Goal: Task Accomplishment & Management: Complete application form

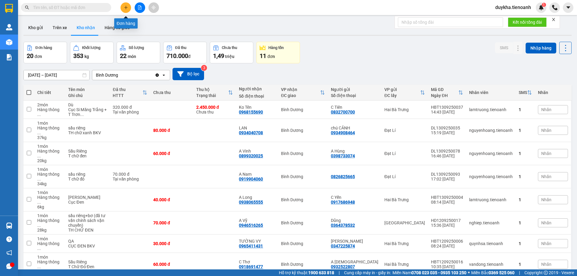
click at [125, 8] on icon "plus" at bounding box center [126, 7] width 4 height 4
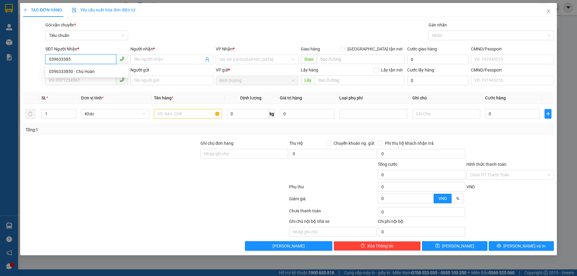
type input "0396333850"
click at [78, 70] on div "0396333850 - Chú Hoàn" at bounding box center [86, 71] width 75 height 7
type input "Chú Hoàn"
type input "60.000"
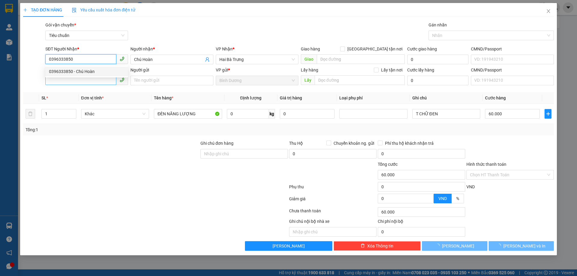
type input "0396333850"
click at [94, 83] on input "SĐT Người Gửi" at bounding box center [80, 80] width 71 height 10
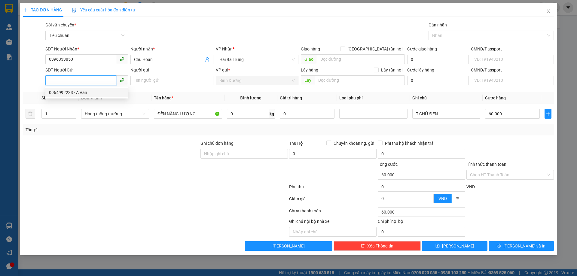
click at [88, 96] on div "0964992233 - A Văn" at bounding box center [86, 93] width 83 height 10
type input "0964992233"
type input "A Văn"
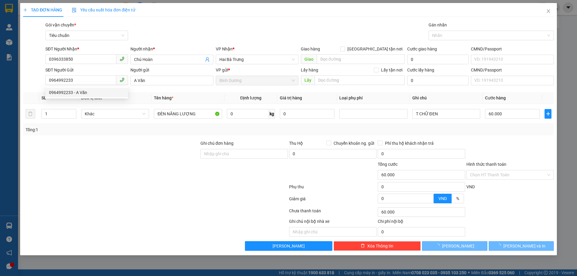
click at [96, 148] on div at bounding box center [111, 150] width 177 height 21
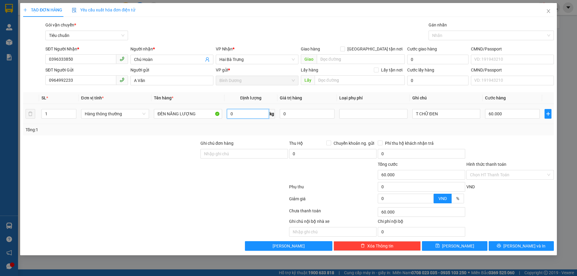
click at [251, 116] on input "0" at bounding box center [248, 114] width 42 height 10
type input "14"
click at [264, 125] on div "Tổng: 1" at bounding box center [288, 129] width 531 height 11
type input "50.000"
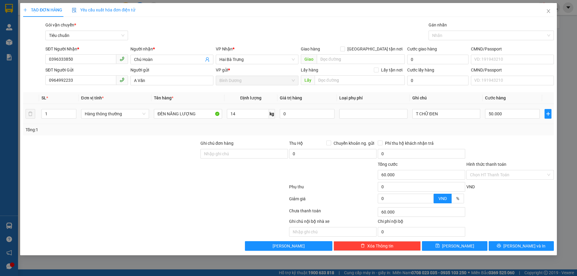
type input "50.000"
click at [500, 176] on input "Hình thức thanh toán" at bounding box center [508, 174] width 76 height 9
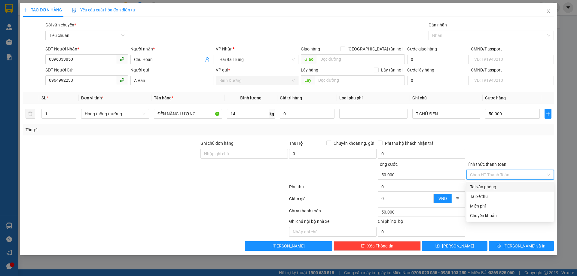
click at [499, 186] on div "Tại văn phòng" at bounding box center [510, 187] width 80 height 7
type input "0"
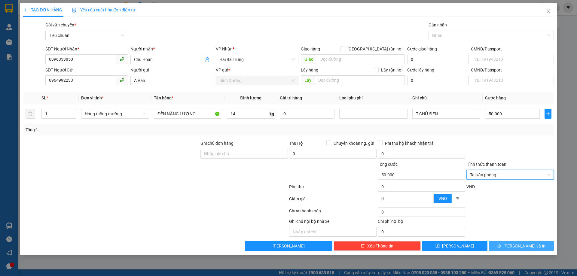
click at [512, 249] on button "[PERSON_NAME] và In" at bounding box center [521, 246] width 65 height 10
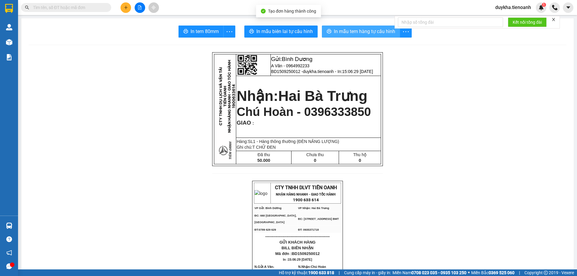
click at [350, 29] on span "In mẫu tem hàng tự cấu hình" at bounding box center [364, 32] width 61 height 8
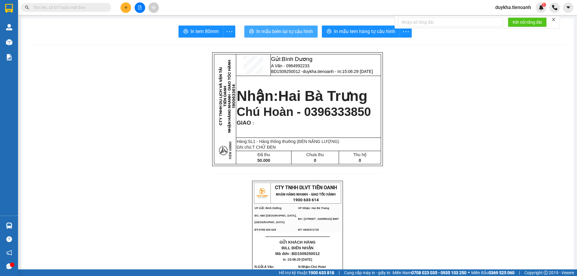
drag, startPoint x: 284, startPoint y: 35, endPoint x: 290, endPoint y: 36, distance: 5.4
click at [285, 35] on span "In mẫu biên lai tự cấu hình" at bounding box center [284, 32] width 57 height 8
click at [52, 7] on input "text" at bounding box center [68, 7] width 71 height 7
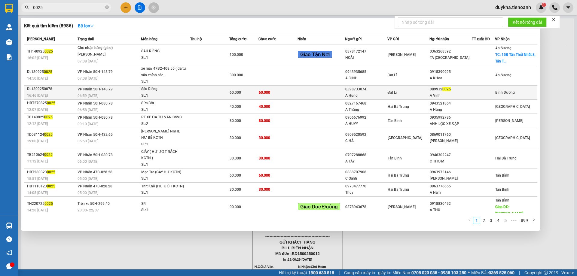
type input "0025"
click at [295, 95] on td "60.000" at bounding box center [277, 92] width 39 height 14
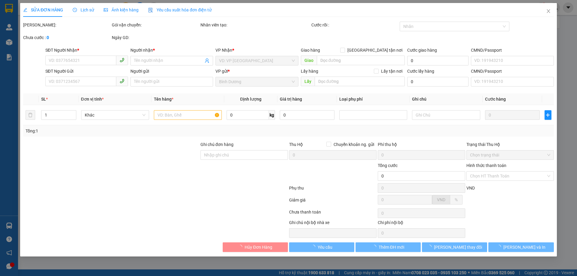
type input "0899320025"
type input "A Vinh"
type input "0398733074"
type input "A Hùng"
type input "60.000"
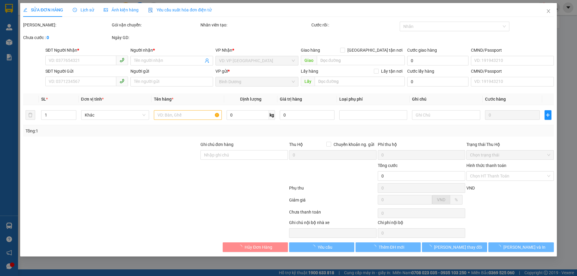
type input "60.000"
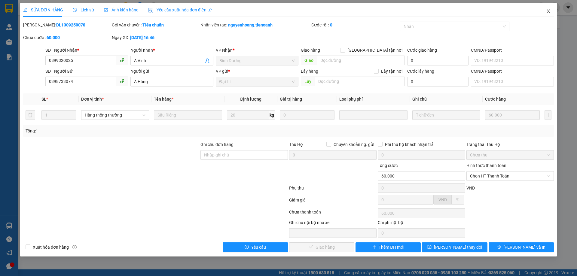
click at [549, 11] on icon "close" at bounding box center [548, 11] width 3 height 4
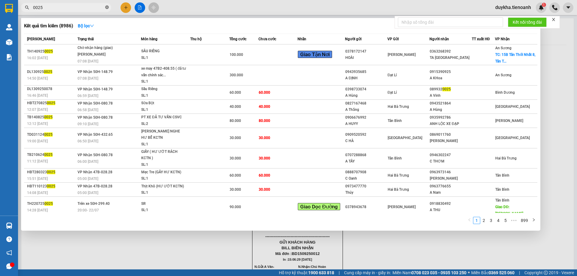
click at [105, 7] on icon "close-circle" at bounding box center [107, 7] width 4 height 4
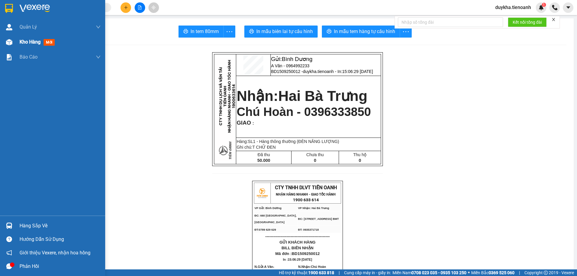
click at [28, 44] on span "Kho hàng" at bounding box center [30, 42] width 21 height 6
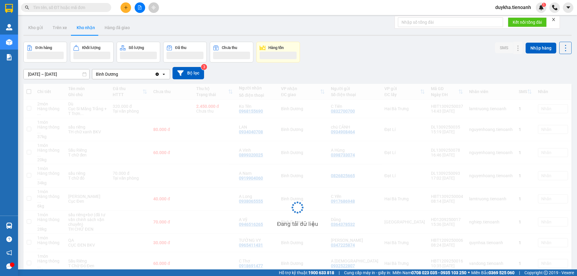
click at [103, 6] on input "text" at bounding box center [68, 7] width 71 height 7
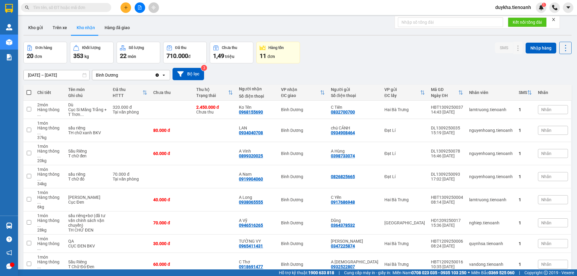
click at [103, 6] on input "text" at bounding box center [68, 7] width 71 height 7
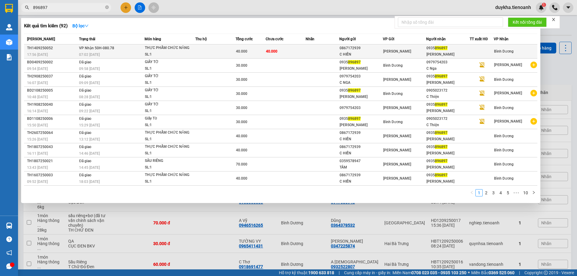
type input "896897"
click at [286, 52] on td "40.000" at bounding box center [286, 51] width 40 height 14
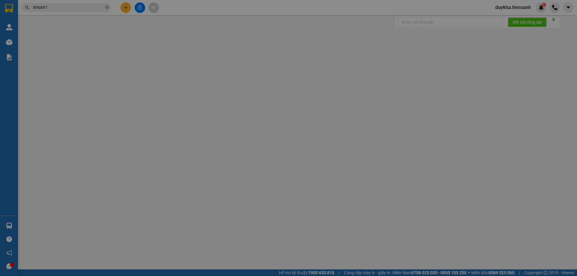
type input "0935896897"
type input "[PERSON_NAME]"
type input "0867172939"
type input "C HIỀN"
type input "40.000"
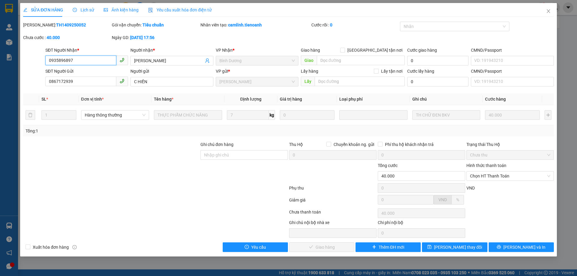
drag, startPoint x: 488, startPoint y: 174, endPoint x: 489, endPoint y: 183, distance: 8.8
click at [488, 174] on span "Chọn HT Thanh Toán" at bounding box center [510, 176] width 80 height 9
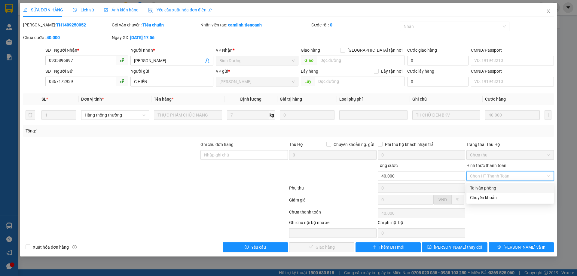
click at [490, 188] on div "Tại văn phòng" at bounding box center [510, 188] width 80 height 7
type input "0"
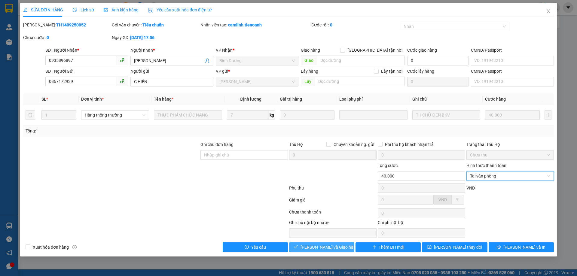
click at [340, 245] on span "[PERSON_NAME] và Giao hàng" at bounding box center [330, 247] width 58 height 7
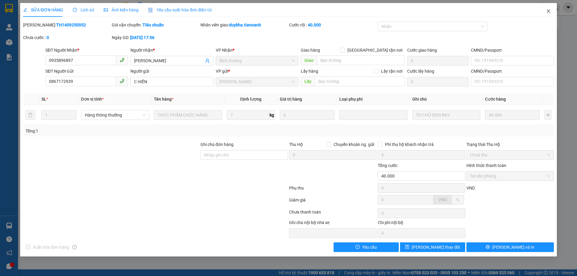
click at [548, 10] on icon "close" at bounding box center [548, 11] width 3 height 4
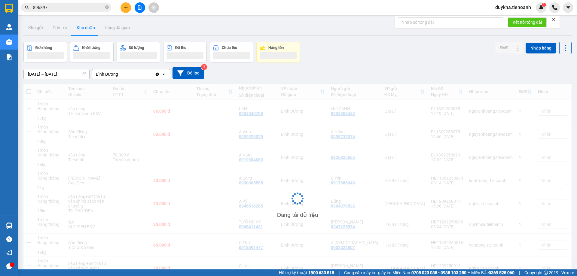
click at [125, 9] on icon "plus" at bounding box center [126, 7] width 4 height 4
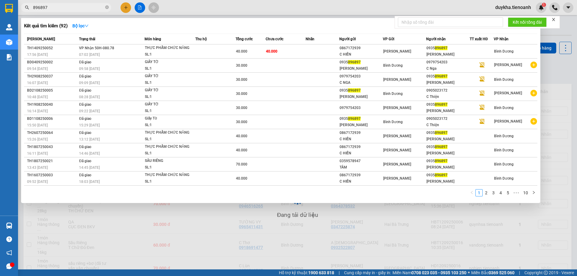
click at [86, 10] on input "896897" at bounding box center [68, 7] width 71 height 7
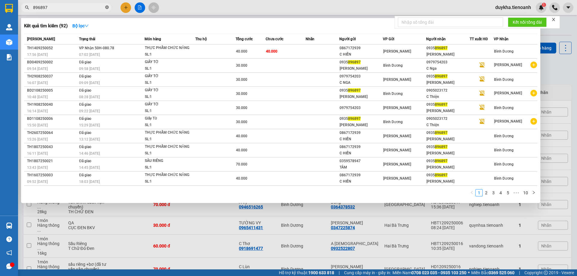
click at [106, 8] on icon "close-circle" at bounding box center [107, 7] width 4 height 4
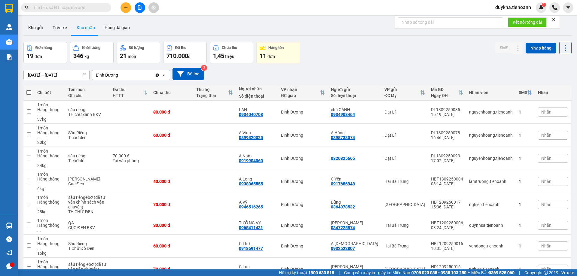
click at [100, 8] on input "text" at bounding box center [68, 7] width 71 height 7
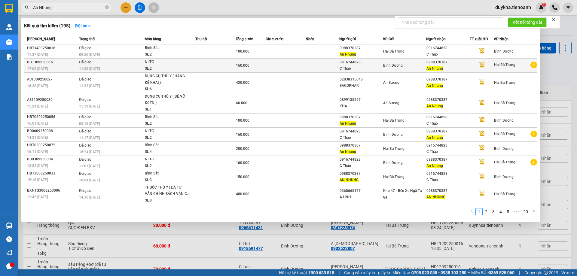
type input "An Nhung"
click at [145, 66] on div "SL: 2" at bounding box center [167, 69] width 45 height 7
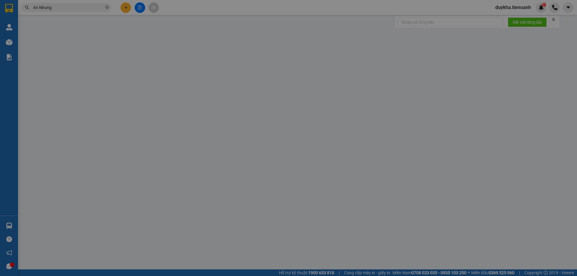
type input "0988370387"
type input "An Nhung"
type input "0916744828"
type input "C Thảo"
type input "160.000"
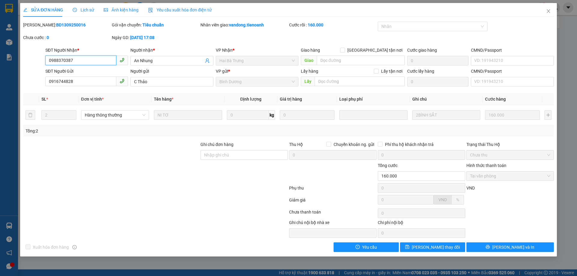
drag, startPoint x: 97, startPoint y: 60, endPoint x: 0, endPoint y: 61, distance: 97.4
click at [0, 61] on div "SỬA ĐƠN HÀNG Lịch sử Ảnh kiện hàng Yêu cầu xuất hóa đơn điện tử Total Paid Fee …" at bounding box center [288, 138] width 577 height 276
click at [552, 13] on span "Close" at bounding box center [548, 11] width 17 height 17
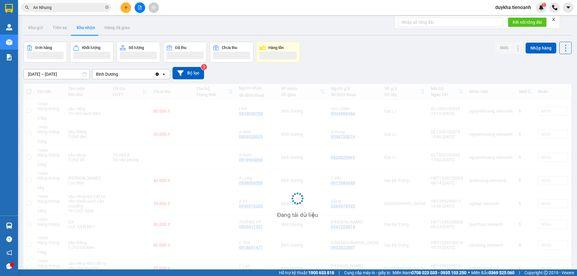
click at [123, 7] on button at bounding box center [126, 7] width 11 height 11
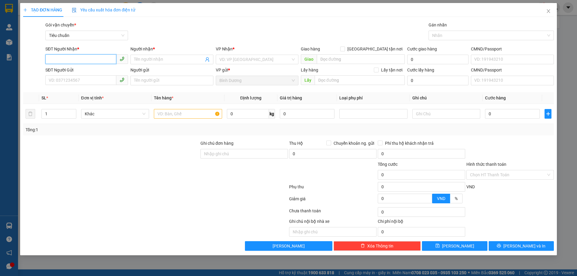
paste input "0988370387"
type input "0988370387"
click at [98, 72] on div "0988370387 - An Nhung" at bounding box center [86, 71] width 75 height 7
type input "An Nhung"
type input "160.000"
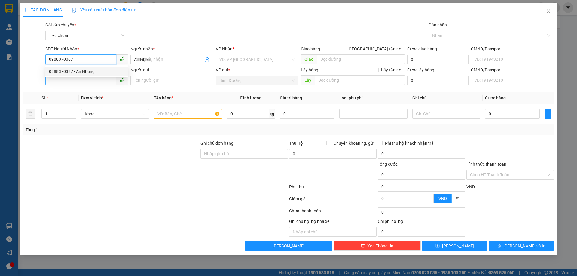
type input "160.000"
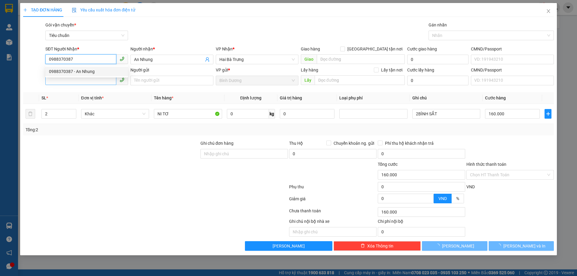
type input "0988370387"
click at [90, 82] on input "SĐT Người Gửi" at bounding box center [80, 80] width 71 height 10
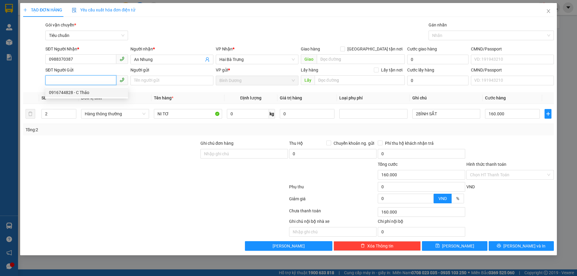
click at [86, 94] on div "0916744828 - C Thảo" at bounding box center [86, 92] width 75 height 7
type input "0916744828"
type input "C Thảo"
click at [122, 151] on div at bounding box center [111, 150] width 177 height 21
click at [510, 243] on button "[PERSON_NAME] và In" at bounding box center [521, 246] width 65 height 10
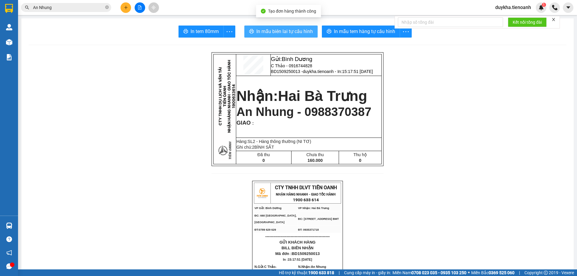
click at [267, 31] on span "In mẫu biên lai tự cấu hình" at bounding box center [284, 32] width 57 height 8
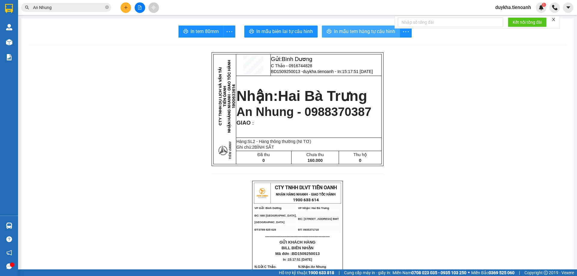
click at [356, 34] on span "In mẫu tem hàng tự cấu hình" at bounding box center [364, 32] width 61 height 8
click at [124, 9] on icon "plus" at bounding box center [126, 7] width 4 height 4
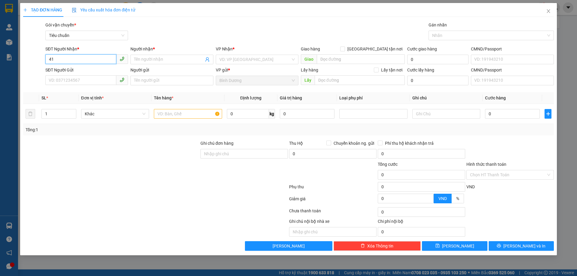
type input "4"
type input "4181"
drag, startPoint x: 67, startPoint y: 60, endPoint x: 45, endPoint y: 60, distance: 21.9
click at [45, 60] on input "4181" at bounding box center [80, 59] width 71 height 10
click at [74, 71] on div "0943204121 - QUẾ PHONG" at bounding box center [86, 71] width 75 height 7
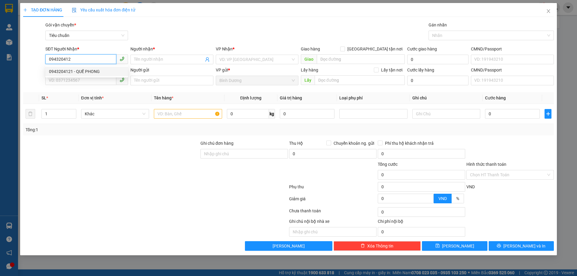
type input "0943204121"
type input "QUẾ PHONG"
type input "60.000"
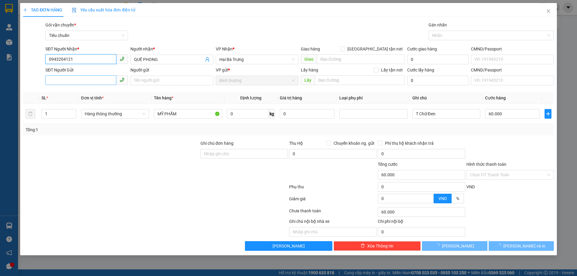
type input "0943204121"
click at [79, 84] on input "SĐT Người Gửi" at bounding box center [80, 80] width 71 height 10
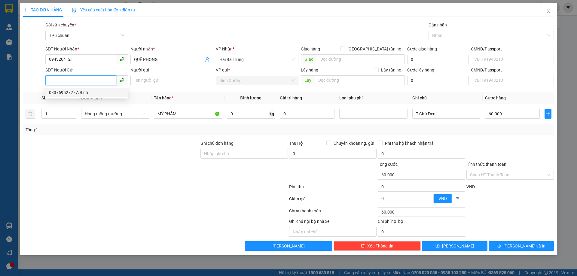
click at [83, 92] on div "0337695272 - A Bình" at bounding box center [86, 92] width 75 height 7
type input "0337695272"
type input "A Bình"
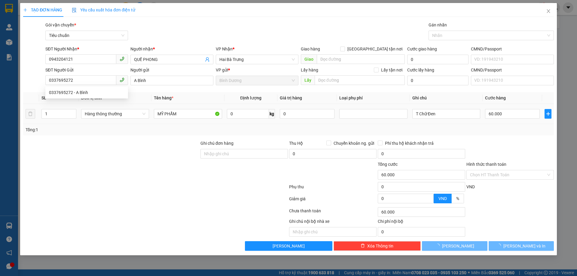
click at [96, 147] on div at bounding box center [111, 150] width 177 height 21
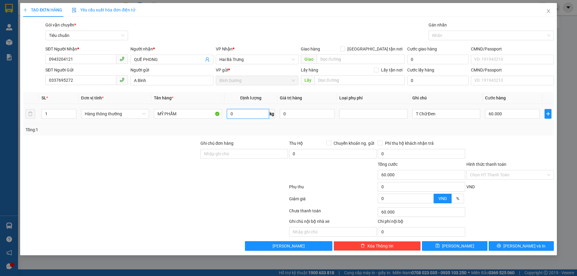
click at [240, 116] on input "0" at bounding box center [248, 114] width 42 height 10
type input "1"
type input "21"
click at [473, 135] on div "Tổng: 1" at bounding box center [288, 129] width 531 height 11
click at [450, 111] on input "T Chữ Đen" at bounding box center [446, 114] width 68 height 10
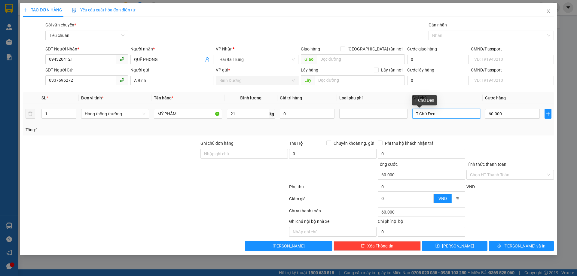
drag, startPoint x: 451, startPoint y: 111, endPoint x: 319, endPoint y: 99, distance: 132.2
click at [323, 100] on table "SL * Đơn vị tính * Tên hàng * Định lượng Giá trị hàng Loại phụ phí Ghi chú Cước…" at bounding box center [288, 108] width 531 height 32
type input "T BKV"
click at [517, 249] on button "[PERSON_NAME] và In" at bounding box center [521, 246] width 65 height 10
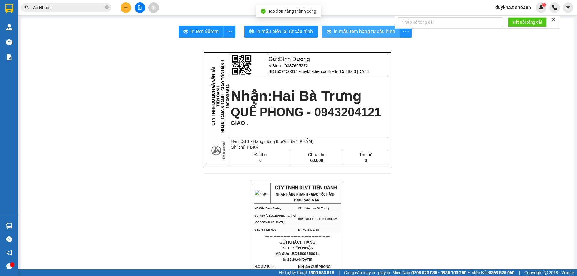
click at [363, 35] on span "In mẫu tem hàng tự cấu hình" at bounding box center [364, 32] width 61 height 8
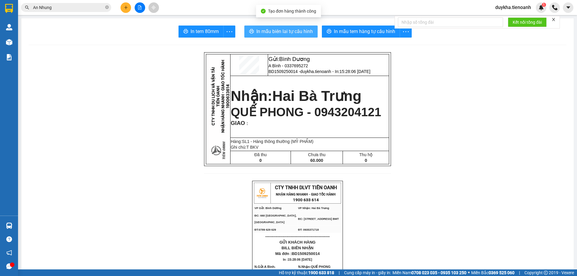
click at [308, 33] on span "In mẫu biên lai tự cấu hình" at bounding box center [284, 32] width 57 height 8
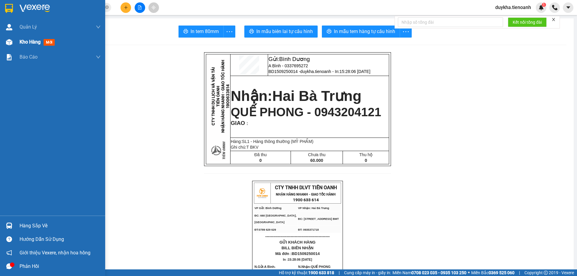
click at [42, 45] on div "Kho hàng mới" at bounding box center [39, 42] width 38 height 8
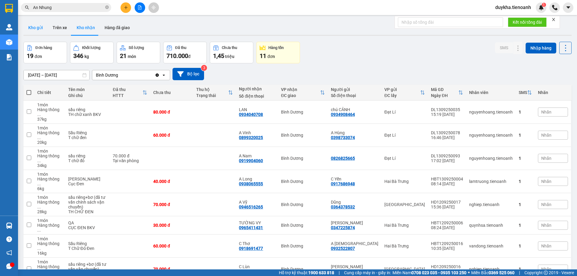
click at [37, 30] on button "Kho gửi" at bounding box center [35, 27] width 24 height 14
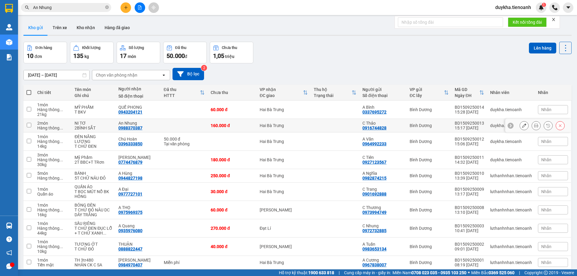
click at [522, 127] on icon at bounding box center [524, 126] width 4 height 4
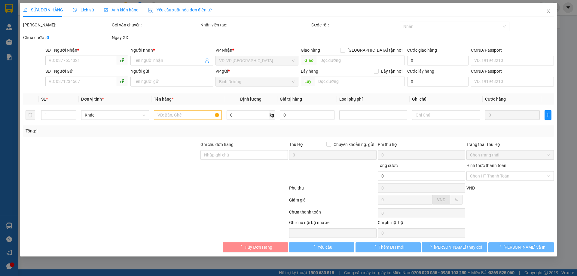
type input "0988370387"
type input "An Nhung"
type input "0916744828"
type input "C Thảo"
type input "160.000"
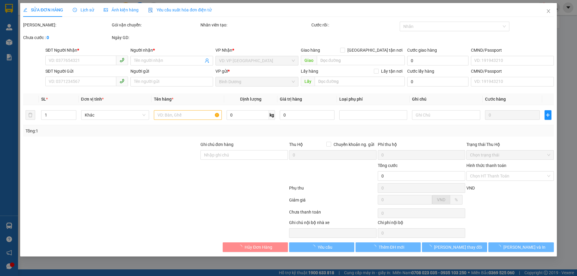
type input "160.000"
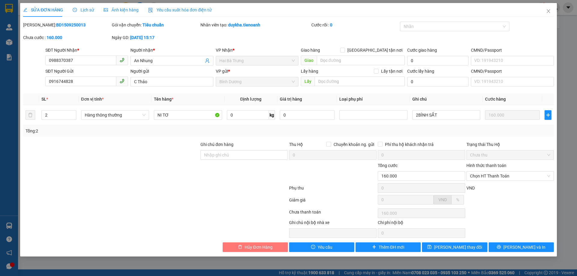
click at [269, 247] on span "Hủy Đơn Hàng" at bounding box center [259, 247] width 28 height 7
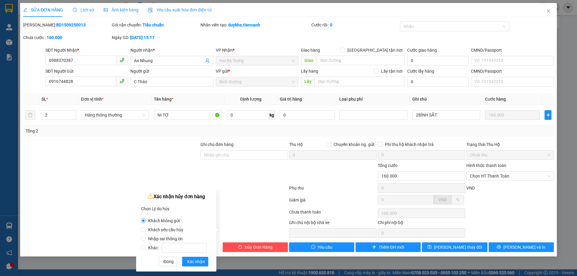
click at [168, 237] on span "Nhập sai thông tin" at bounding box center [165, 239] width 39 height 5
click at [146, 237] on input "Nhập sai thông tin" at bounding box center [143, 239] width 5 height 5
radio input "true"
radio input "false"
click at [196, 261] on span "Xác nhận" at bounding box center [196, 261] width 18 height 7
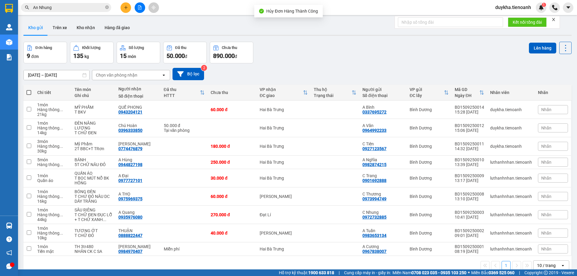
click at [339, 58] on div "Đơn hàng 9 đơn Khối lượng 135 kg Số lượng 15 món Đã thu 50.000 đ Chưa thu 890.0…" at bounding box center [297, 53] width 548 height 22
click at [522, 145] on button at bounding box center [524, 146] width 8 height 11
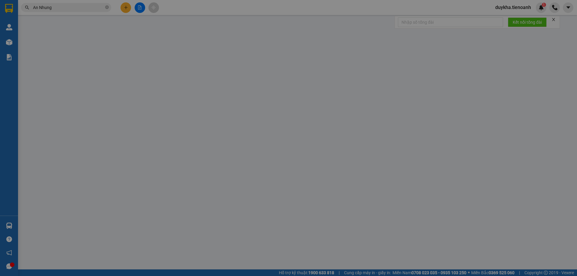
type input "0774476879"
type input "[PERSON_NAME]"
type input "0927123567"
type input "C Tiên"
type input "321529394"
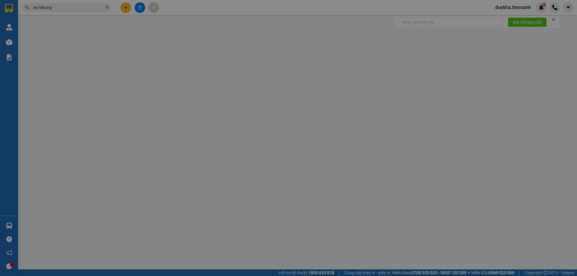
type input "180.000"
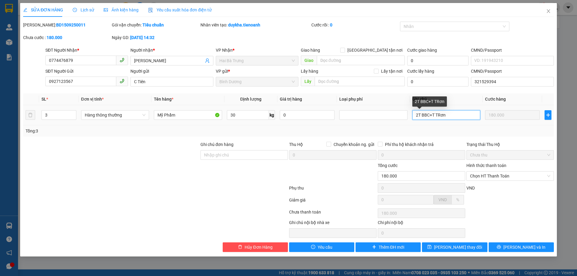
click at [428, 116] on input "2T BBC+T TRơn" at bounding box center [446, 115] width 68 height 10
type input "2T BBC BKv+T TRơn"
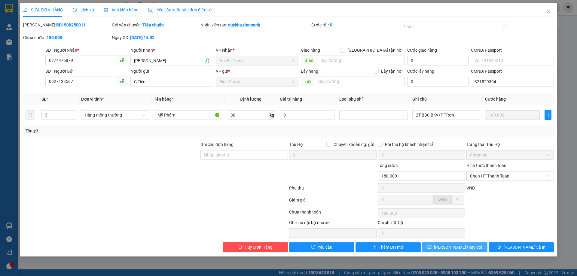
click at [445, 246] on button "[PERSON_NAME] thay đổi" at bounding box center [454, 248] width 65 height 10
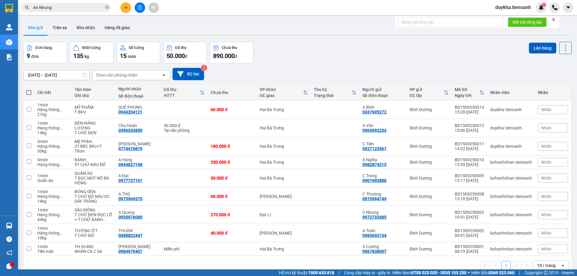
click at [129, 8] on button at bounding box center [126, 7] width 11 height 11
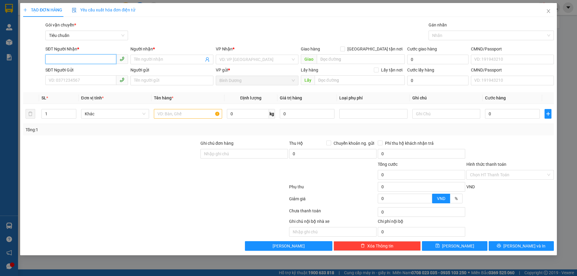
click at [91, 56] on input "SĐT Người Nhận *" at bounding box center [80, 59] width 71 height 10
click at [95, 62] on input "0347365" at bounding box center [80, 59] width 71 height 10
type input "0347365685"
drag, startPoint x: 96, startPoint y: 60, endPoint x: 23, endPoint y: 56, distance: 73.1
click at [23, 56] on div "SĐT Người Nhận * 0347365685 0347365685 Người nhận * Tên người nhận VP Nhận * VD…" at bounding box center [289, 56] width 532 height 21
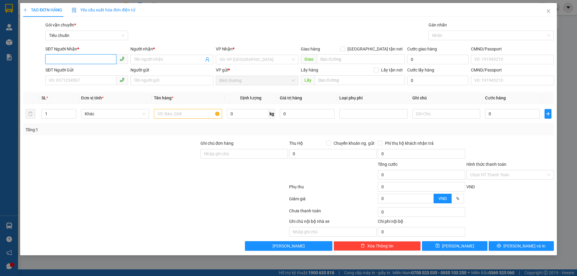
click at [55, 61] on input "SĐT Người Nhận *" at bounding box center [80, 59] width 71 height 10
click at [79, 71] on div "0948364848 - A Trung" at bounding box center [86, 71] width 75 height 7
type input "0948364848"
type input "A Trung"
type input "Đắk Mik"
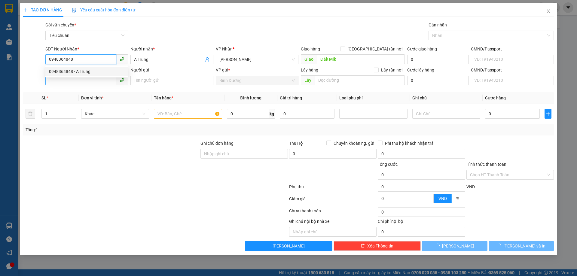
type input "0948364848"
click at [81, 82] on input "SĐT Người Gửi" at bounding box center [80, 80] width 71 height 10
type input "720.000"
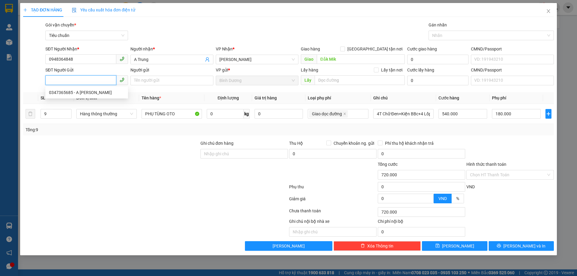
click at [82, 94] on div "0347365685 - A [PERSON_NAME]" at bounding box center [86, 92] width 75 height 7
type input "0347365685"
type input "A Chung"
click at [51, 119] on div "9" at bounding box center [56, 114] width 31 height 12
click at [51, 117] on input "9" at bounding box center [56, 113] width 30 height 9
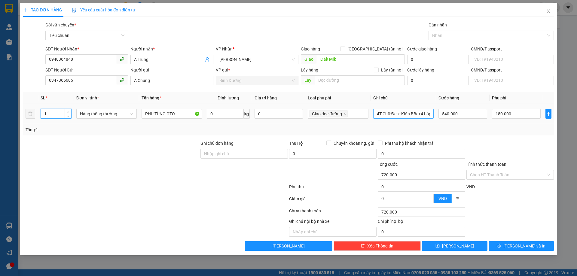
type input "1"
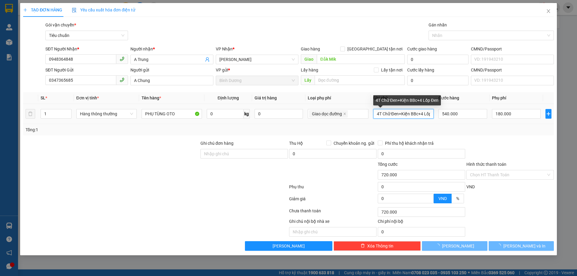
drag, startPoint x: 377, startPoint y: 115, endPoint x: 473, endPoint y: 127, distance: 96.9
click at [473, 127] on div "SL * Đơn vị tính * Tên hàng * Định lượng Giá trị hàng Loại phụ phí Ghi chú Cước…" at bounding box center [288, 113] width 531 height 43
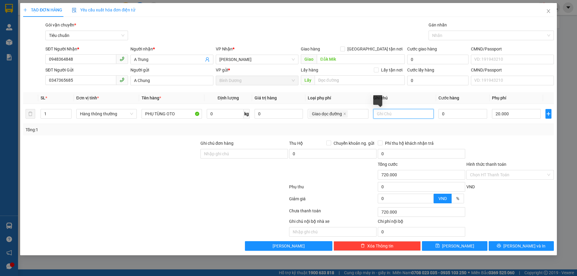
type input "20.000"
type input "0"
type input "20.000"
type input "Kiện BBC"
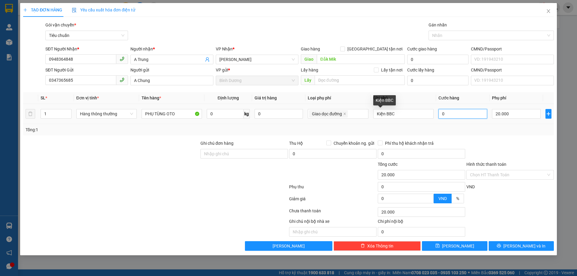
click at [464, 117] on input "0" at bounding box center [463, 114] width 49 height 10
type input "20.005"
type input "5"
type input "20.050"
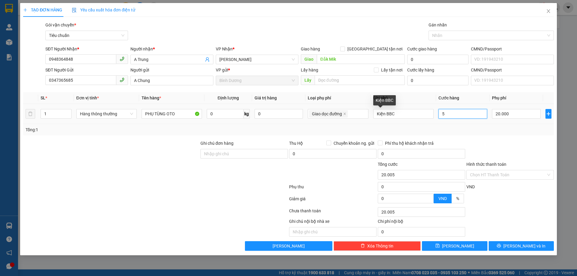
type input "20.050"
type input "50"
type input "70.000"
type input "50.000"
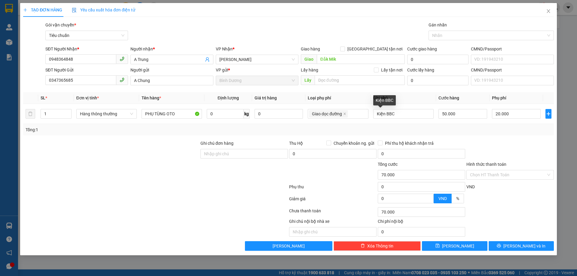
click at [466, 133] on div "Tổng: 1" at bounding box center [288, 129] width 531 height 11
click at [497, 136] on div "Transit Pickup Surcharge Ids Transit Deliver Surcharge Ids Transit Deliver Surc…" at bounding box center [288, 136] width 531 height 229
click at [499, 176] on input "Hình thức thanh toán" at bounding box center [508, 174] width 76 height 9
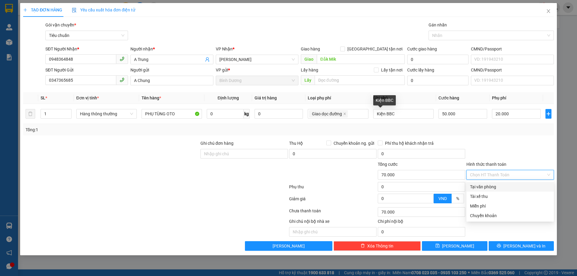
click at [490, 186] on div "Tại văn phòng" at bounding box center [510, 187] width 80 height 7
type input "0"
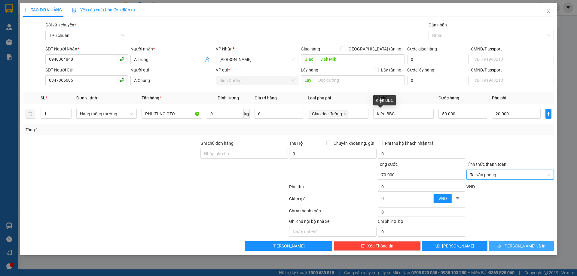
click at [501, 244] on icon "printer" at bounding box center [499, 246] width 4 height 4
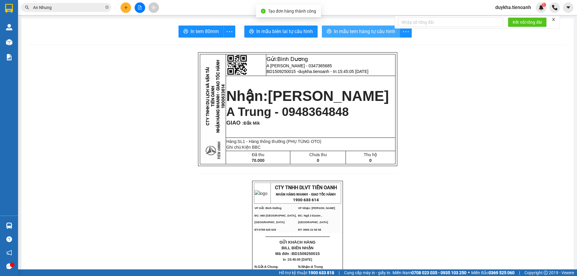
click at [360, 37] on button "In mẫu tem hàng tự cấu hình" at bounding box center [361, 32] width 78 height 12
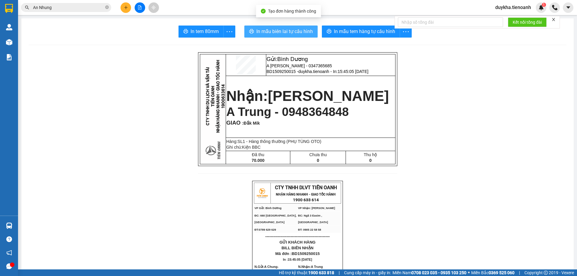
click at [293, 30] on span "In mẫu biên lai tự cấu hình" at bounding box center [284, 32] width 57 height 8
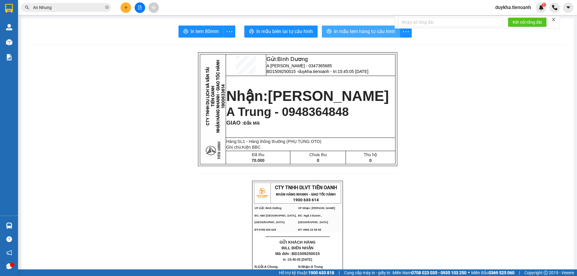
click at [361, 34] on span "In mẫu tem hàng tự cấu hình" at bounding box center [364, 32] width 61 height 8
click at [123, 11] on button at bounding box center [126, 7] width 11 height 11
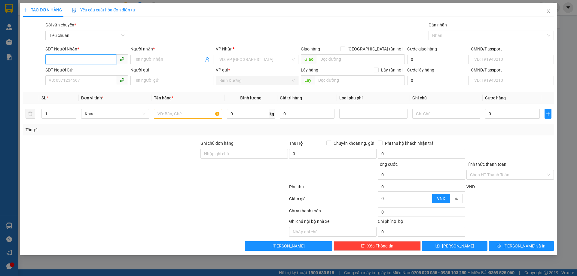
click at [83, 63] on input "SĐT Người Nhận *" at bounding box center [80, 59] width 71 height 10
type input "0947736468"
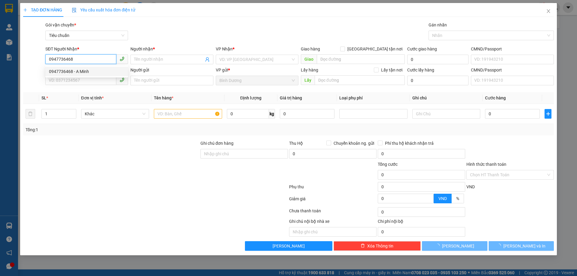
click at [81, 71] on div "0947736468 - A Minh" at bounding box center [86, 71] width 75 height 7
type input "A Minh"
type input "0947736468"
type input "30.000"
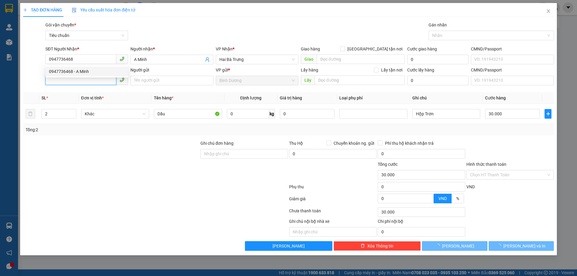
click at [80, 79] on input "SĐT Người Gửi" at bounding box center [80, 80] width 71 height 10
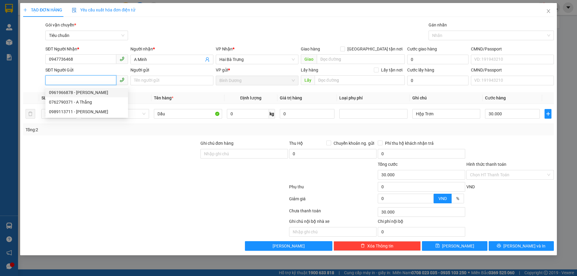
click at [91, 81] on input "SĐT Người Gửi" at bounding box center [80, 80] width 71 height 10
type input "0399956841"
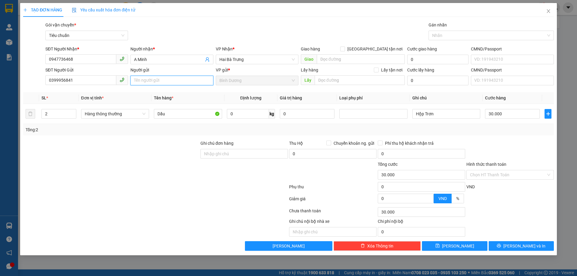
click at [156, 82] on input "Người gửi" at bounding box center [171, 81] width 83 height 10
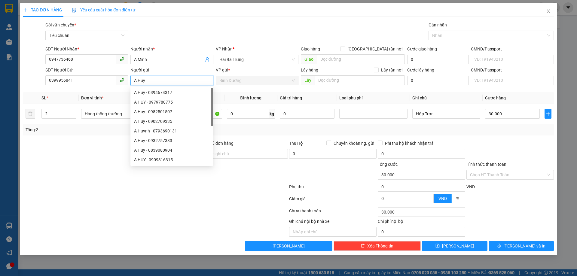
type input "A Huy"
click at [67, 189] on div at bounding box center [156, 188] width 266 height 12
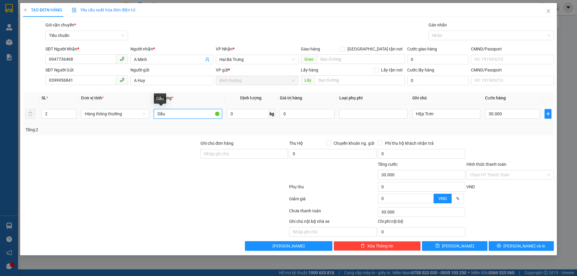
click at [189, 117] on input "Dầu" at bounding box center [188, 114] width 68 height 10
drag, startPoint x: 189, startPoint y: 117, endPoint x: 127, endPoint y: 105, distance: 63.1
click at [140, 107] on tr "2 Hàng thông thường Dầu 0 kg 0 Hộp Trơn 30.000" at bounding box center [288, 114] width 531 height 20
type input "Team"
click at [158, 86] on div "Người gửi A [GEOGRAPHIC_DATA]" at bounding box center [171, 77] width 83 height 21
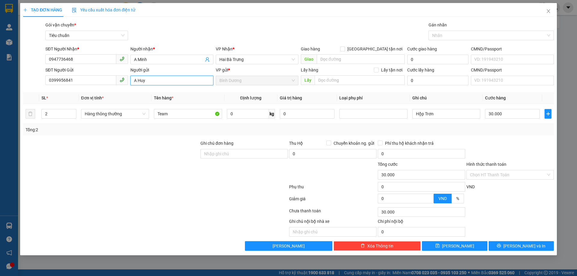
click at [159, 82] on input "A Huy" at bounding box center [171, 81] width 83 height 10
type input "A Huy ([PERSON_NAME])"
click at [153, 202] on div at bounding box center [156, 200] width 266 height 12
click at [181, 116] on input "Team" at bounding box center [188, 114] width 68 height 10
click at [366, 114] on tr "2 Hàng thông thường Team 0 kg 0 Hộp Trơn 30.000" at bounding box center [288, 114] width 531 height 20
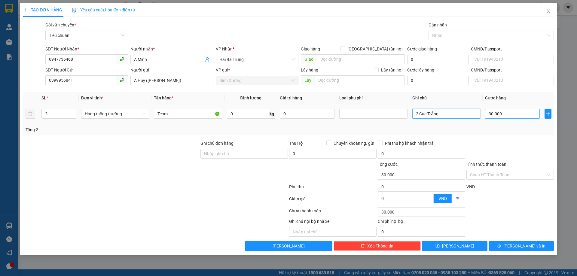
type input "2 Cục Trắng"
click at [505, 116] on input "30.000" at bounding box center [512, 114] width 55 height 10
type input "5"
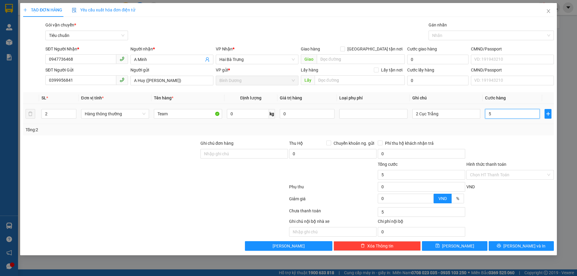
type input "0"
type input "4"
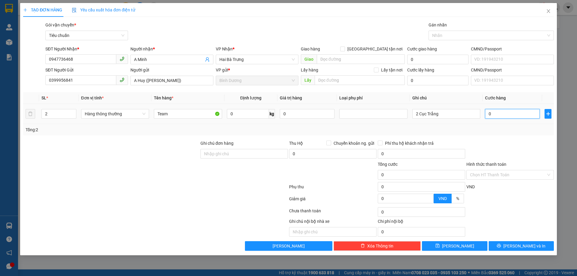
type input "04"
type input "40"
type input "040"
type input "40.000"
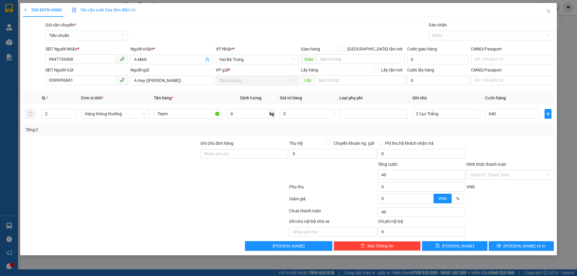
type input "40.000"
click at [500, 133] on div "Tổng: 2" at bounding box center [288, 129] width 531 height 11
click at [496, 113] on input "40.000" at bounding box center [512, 114] width 55 height 10
type input "6"
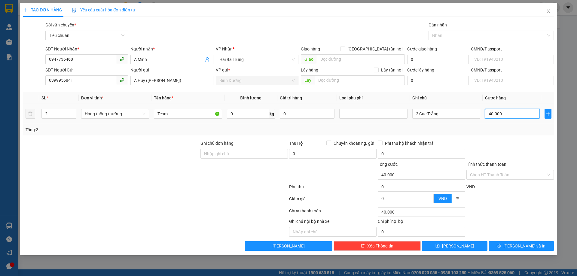
type input "6"
type input "60"
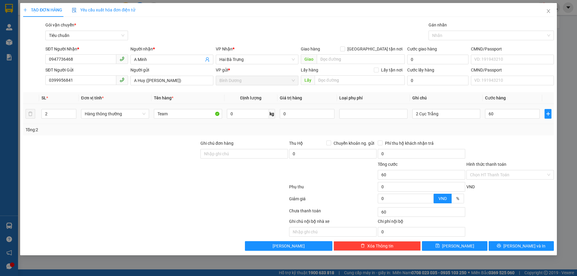
click at [496, 139] on div "Transit Pickup Surcharge Ids Transit Deliver Surcharge Ids Transit Deliver Surc…" at bounding box center [288, 136] width 531 height 229
type input "60.000"
drag, startPoint x: 514, startPoint y: 239, endPoint x: 515, endPoint y: 246, distance: 6.3
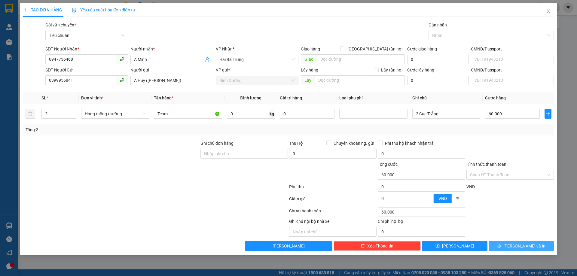
click at [515, 240] on div "Transit Pickup Surcharge Ids Transit Deliver Surcharge Ids Transit Deliver Surc…" at bounding box center [288, 136] width 531 height 229
click at [515, 246] on button "[PERSON_NAME] và In" at bounding box center [521, 246] width 65 height 10
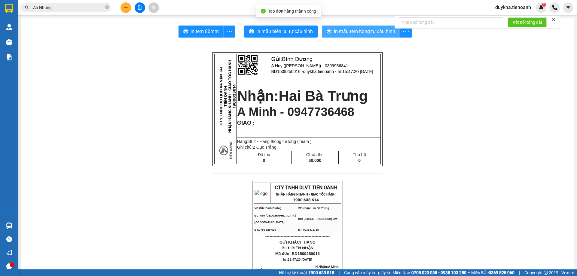
click at [345, 29] on span "In mẫu tem hàng tự cấu hình" at bounding box center [364, 32] width 61 height 8
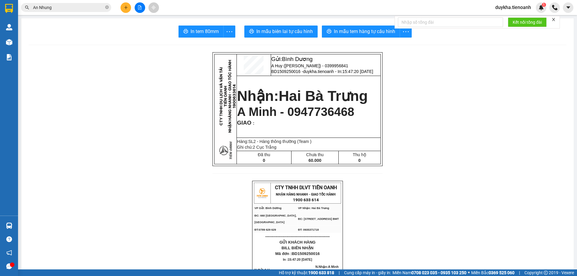
click at [316, 31] on div "In tem 80mm In mẫu biên lai tự cấu hình In mẫu tem hàng tự cấu hình" at bounding box center [298, 32] width 538 height 12
click at [310, 30] on span "In mẫu biên lai tự cấu hình" at bounding box center [284, 32] width 57 height 8
click at [128, 5] on button at bounding box center [126, 7] width 11 height 11
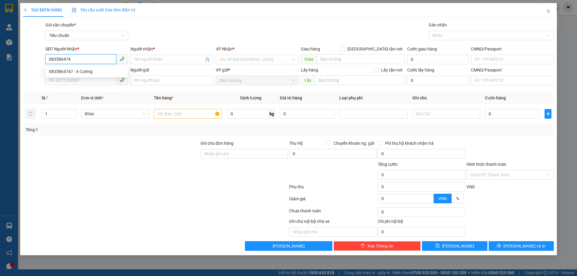
type input "0835864747"
drag, startPoint x: 78, startPoint y: 70, endPoint x: 80, endPoint y: 82, distance: 12.3
click at [78, 72] on div "0835864747 - A Cương" at bounding box center [86, 71] width 75 height 7
type input "A Cương"
type input "70.000"
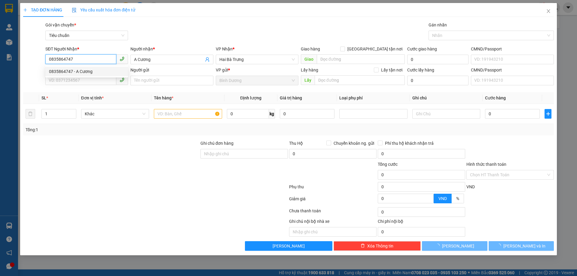
type input "70.000"
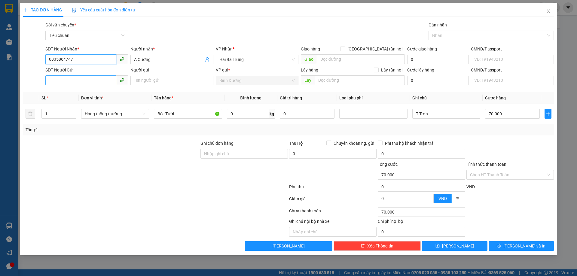
type input "0835864747"
click at [82, 81] on input "SĐT Người Gửi" at bounding box center [80, 80] width 71 height 10
click at [87, 92] on div "0968533500 - A Dũng" at bounding box center [86, 92] width 75 height 7
type input "0968533500"
type input "A Dũng"
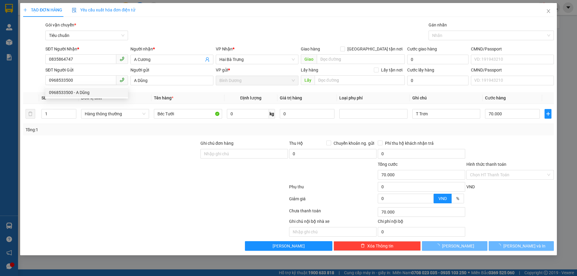
click at [117, 168] on div at bounding box center [111, 171] width 177 height 21
type input "60.000"
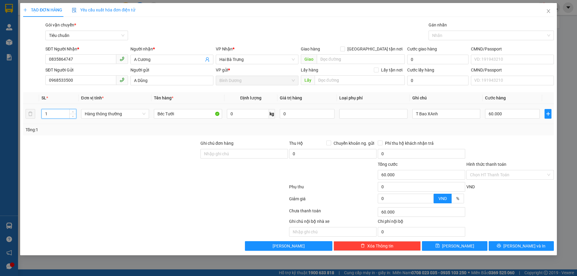
click at [60, 115] on input "1" at bounding box center [59, 113] width 34 height 9
type input "2"
click at [442, 113] on input "T Bao XAnh" at bounding box center [446, 114] width 68 height 10
type input "0"
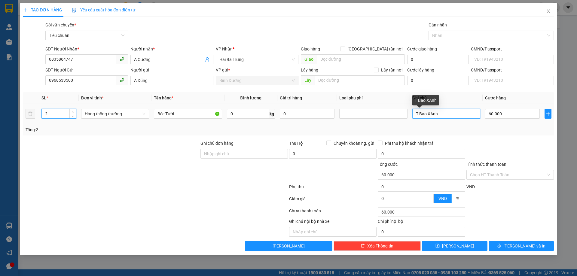
type input "0"
type input "T Bao XAnh+T TRơn"
drag, startPoint x: 457, startPoint y: 135, endPoint x: 463, endPoint y: 135, distance: 6.6
click at [457, 135] on div "Tổng: 2" at bounding box center [288, 129] width 531 height 11
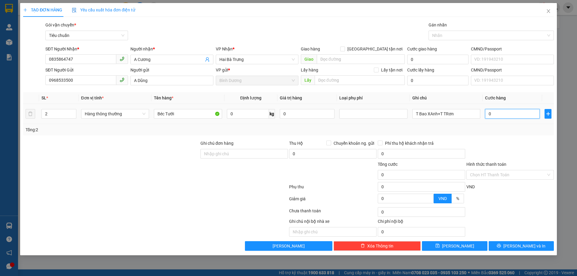
click at [494, 113] on input "0" at bounding box center [512, 114] width 55 height 10
click at [246, 115] on input "0" at bounding box center [248, 114] width 42 height 10
type input "1"
click at [499, 132] on div "Tổng: 2" at bounding box center [289, 130] width 526 height 7
click at [507, 112] on input "0" at bounding box center [512, 114] width 55 height 10
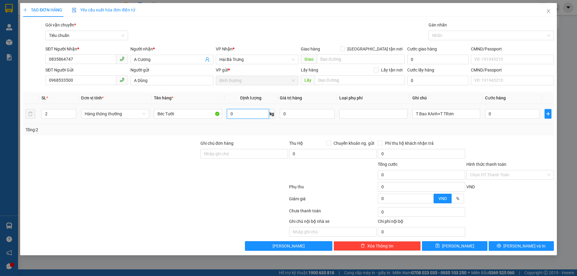
click at [246, 115] on input "0" at bounding box center [248, 114] width 42 height 10
type input "25"
click at [258, 129] on div "Tổng: 2" at bounding box center [289, 130] width 526 height 7
type input "60.000"
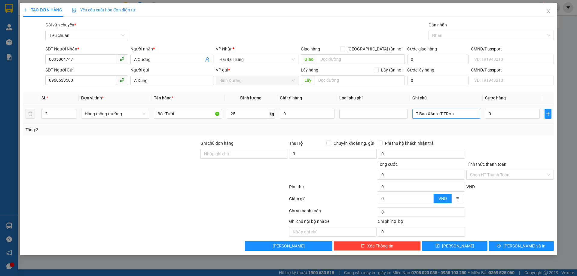
type input "60.000"
click at [501, 115] on input "60.000" at bounding box center [512, 114] width 55 height 10
type input "1"
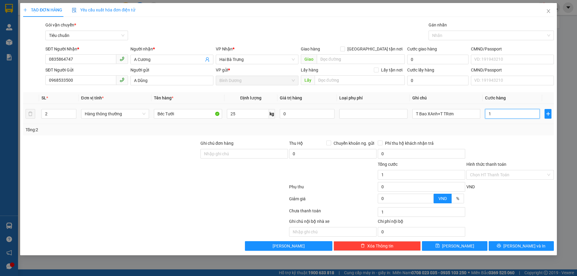
type input "12"
type input "120"
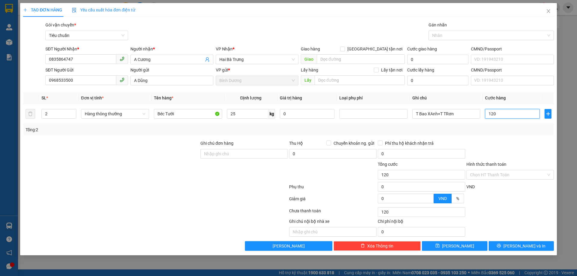
type input "120"
type input "120.000"
click at [505, 132] on div "Tổng: 2" at bounding box center [289, 130] width 526 height 7
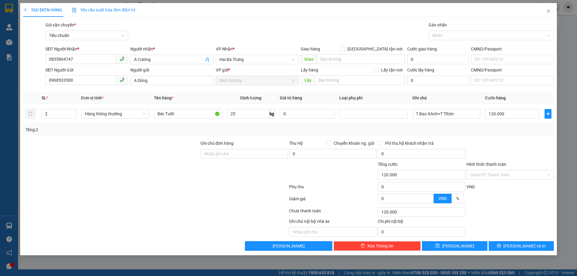
click at [521, 252] on div "TẠO ĐƠN HÀNG Yêu cầu xuất hóa đơn điện tử Transit Pickup Surcharge Ids Transit …" at bounding box center [288, 129] width 537 height 252
drag, startPoint x: 521, startPoint y: 249, endPoint x: 521, endPoint y: 246, distance: 3.4
click at [521, 249] on button "[PERSON_NAME] và In" at bounding box center [521, 246] width 65 height 10
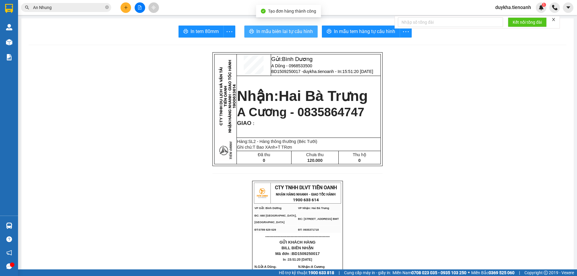
click at [303, 32] on span "In mẫu biên lai tự cấu hình" at bounding box center [284, 32] width 57 height 8
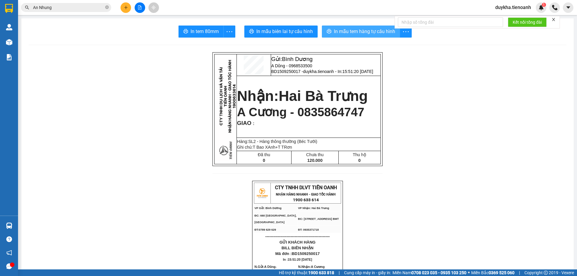
click at [360, 32] on span "In mẫu tem hàng tự cấu hình" at bounding box center [364, 32] width 61 height 8
click at [84, 5] on input "An Nhung" at bounding box center [68, 7] width 71 height 7
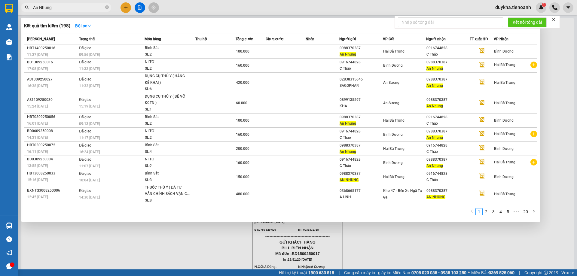
click at [84, 5] on input "An Nhung" at bounding box center [68, 7] width 71 height 7
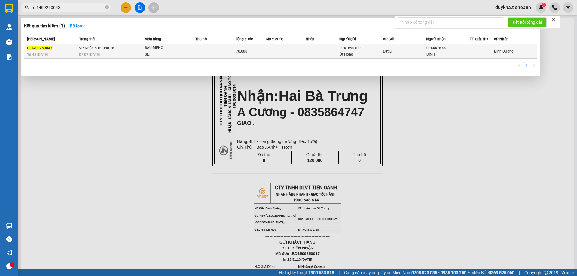
type input "dl1409250043"
click at [134, 53] on div "07:02 [DATE]" at bounding box center [111, 54] width 65 height 7
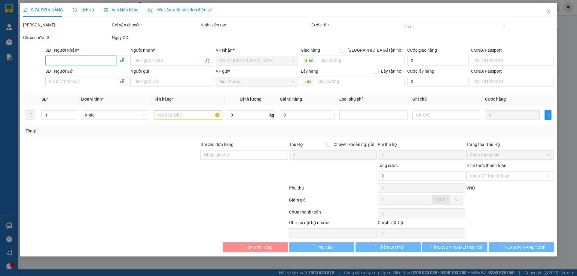
type input "0944478388"
type input "BÌNH"
type input "0941690109"
type input "Út Hồng"
type input "70.000"
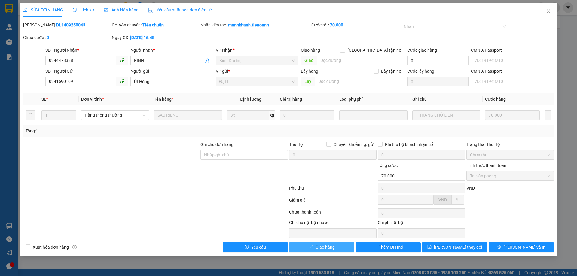
click at [306, 248] on button "Giao hàng" at bounding box center [321, 248] width 65 height 10
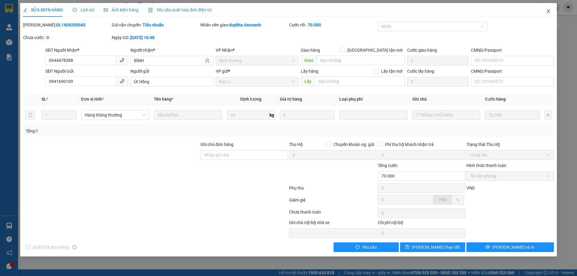
click at [551, 12] on span "Close" at bounding box center [548, 11] width 17 height 17
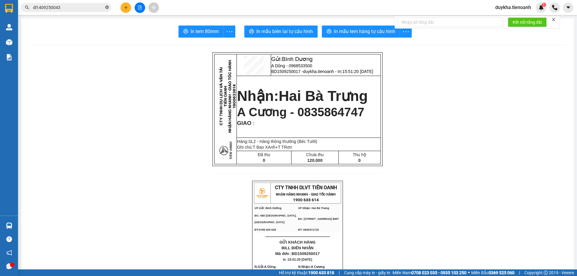
click at [106, 6] on icon "close-circle" at bounding box center [107, 7] width 4 height 4
click at [87, 12] on span at bounding box center [66, 7] width 90 height 9
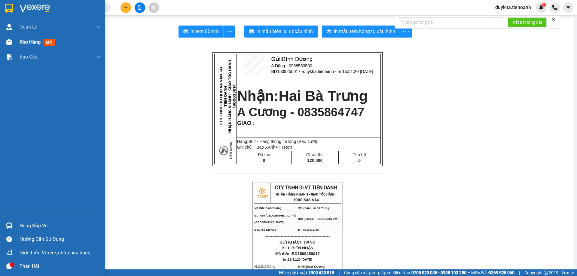
click at [38, 43] on span "Kho hàng" at bounding box center [30, 42] width 21 height 6
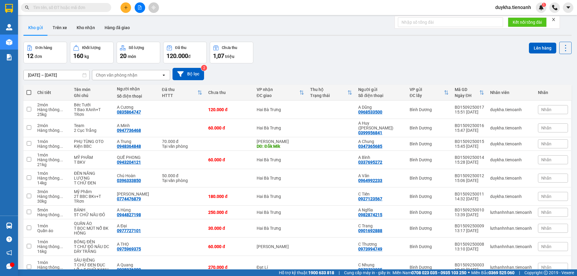
click at [335, 36] on div "Kho gửi Trên xe Kho nhận Hàng đã giao" at bounding box center [297, 28] width 548 height 16
click at [90, 28] on button "Kho nhận" at bounding box center [86, 27] width 28 height 14
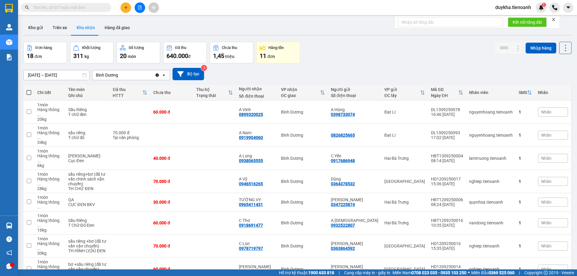
click at [401, 45] on div "Đơn hàng 18 đơn Khối lượng 311 kg Số lượng 20 món Đã thu 640.000 đ Chưa thu 1,4…" at bounding box center [297, 53] width 548 height 22
drag, startPoint x: 380, startPoint y: 45, endPoint x: 360, endPoint y: 38, distance: 21.3
click at [380, 45] on div "Đơn hàng 18 đơn Khối lượng 311 kg Số lượng 20 món Đã thu 640.000 đ Chưa thu 1,4…" at bounding box center [297, 53] width 548 height 22
click at [101, 8] on input "text" at bounding box center [68, 7] width 71 height 7
click at [97, 8] on input "text" at bounding box center [68, 7] width 71 height 7
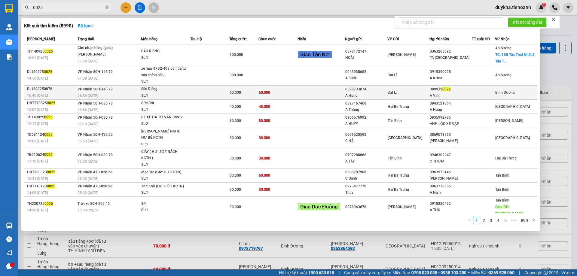
type input "0025"
click at [223, 94] on td at bounding box center [209, 92] width 39 height 14
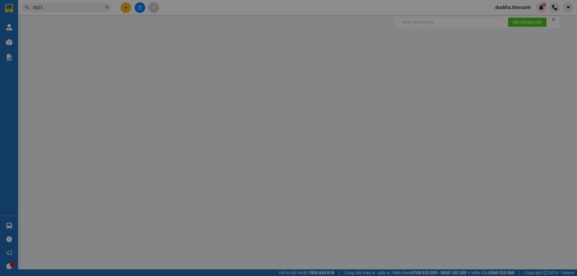
type input "0899320025"
type input "A Vinh"
type input "0398733074"
type input "A Hùng"
type input "60.000"
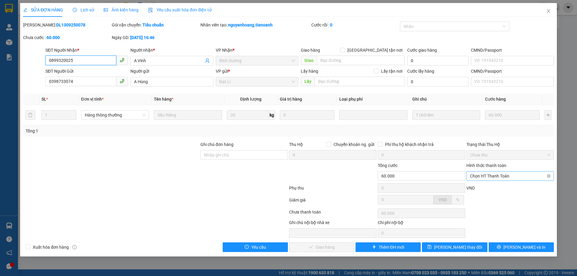
click at [491, 179] on span "Chọn HT Thanh Toán" at bounding box center [510, 176] width 80 height 9
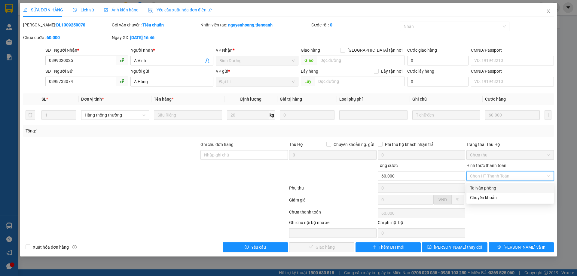
click at [491, 189] on div "Tại văn phòng" at bounding box center [510, 188] width 80 height 7
type input "0"
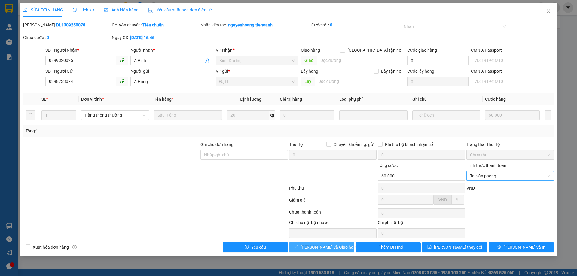
click at [350, 247] on button "[PERSON_NAME] và Giao hàng" at bounding box center [321, 248] width 65 height 10
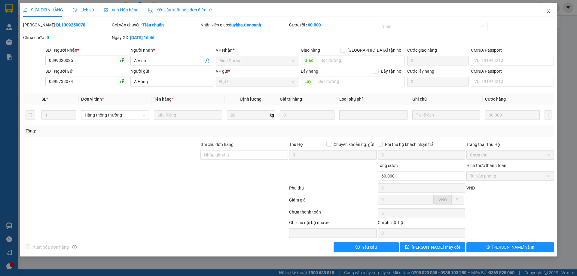
click at [550, 8] on span "Close" at bounding box center [548, 11] width 17 height 17
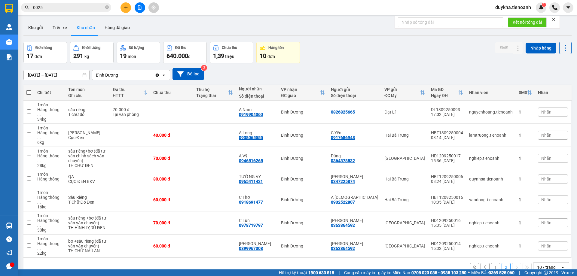
click at [491, 263] on button "1" at bounding box center [495, 267] width 9 height 9
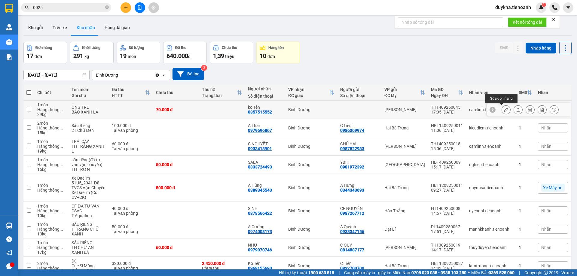
click at [505, 111] on button at bounding box center [506, 110] width 8 height 11
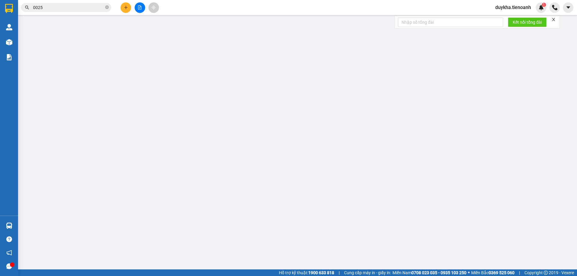
type input "0357515552"
type input "ko Tên"
type input "XE TẢI CHỞ TỚI ĐỂ ĐÓ"
type input "70.000"
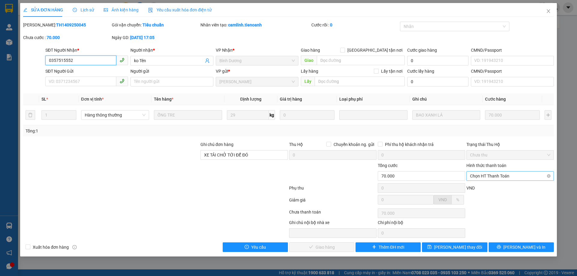
click at [491, 176] on span "Chọn HT Thanh Toán" at bounding box center [510, 176] width 80 height 9
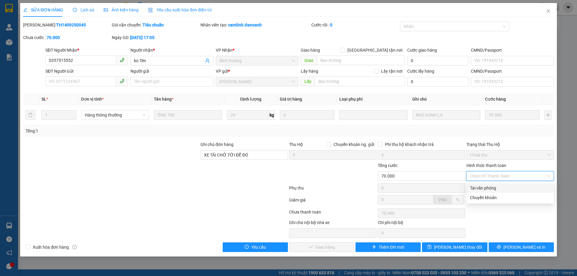
click at [486, 185] on div "Tại văn phòng" at bounding box center [510, 188] width 80 height 7
type input "0"
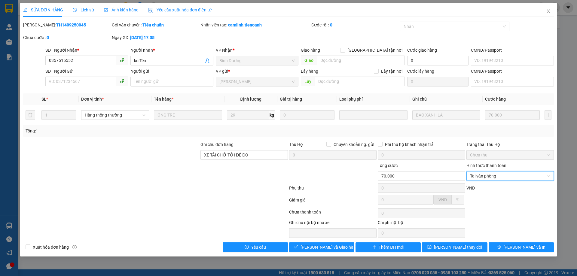
click at [317, 252] on div "SỬA ĐƠN HÀNG Lịch sử Ảnh kiện hàng Yêu cầu xuất hóa đơn điện tử Total Paid Fee …" at bounding box center [288, 130] width 537 height 254
click at [319, 249] on span "[PERSON_NAME] và Giao hàng" at bounding box center [330, 247] width 58 height 7
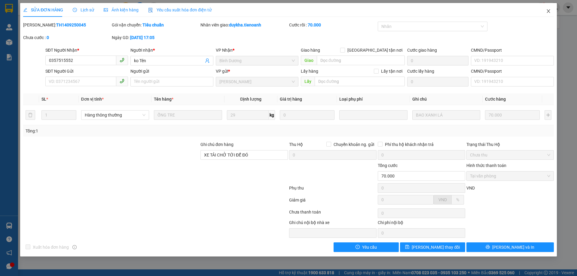
click at [544, 14] on span "Close" at bounding box center [548, 11] width 17 height 17
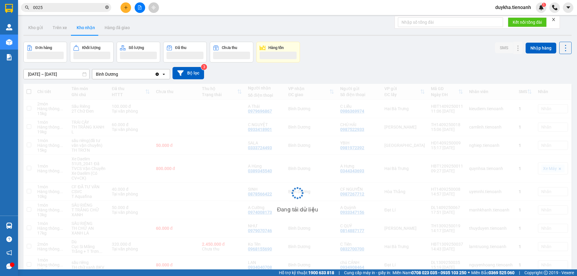
click at [108, 8] on icon "close-circle" at bounding box center [107, 7] width 4 height 4
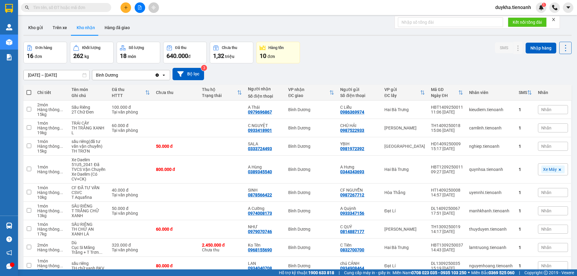
click at [94, 7] on input "text" at bounding box center [68, 7] width 71 height 7
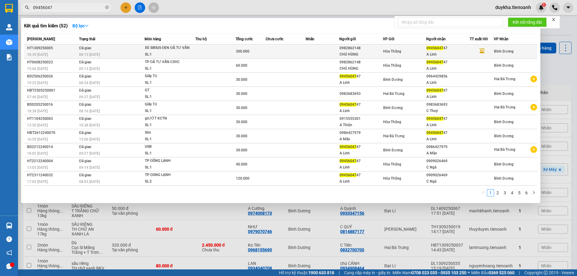
type input "09456047"
click at [189, 54] on div "SL: 1" at bounding box center [167, 54] width 45 height 7
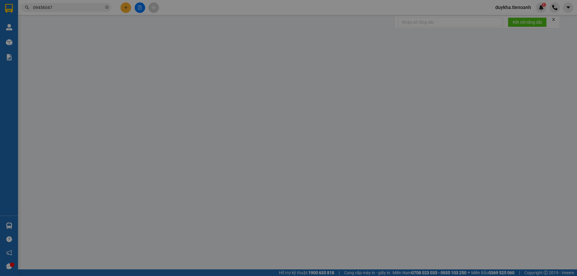
type input "0945604747"
type input "A Linh"
type input "0982862148"
type input "CHÚ HÙNG"
type input "300.000"
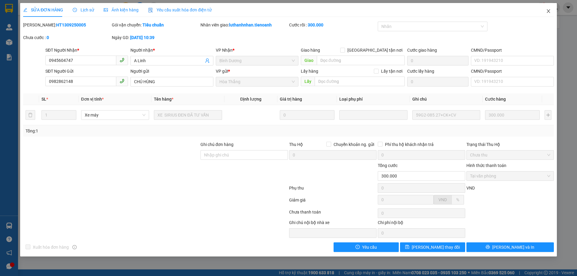
click at [547, 13] on icon "close" at bounding box center [548, 11] width 5 height 5
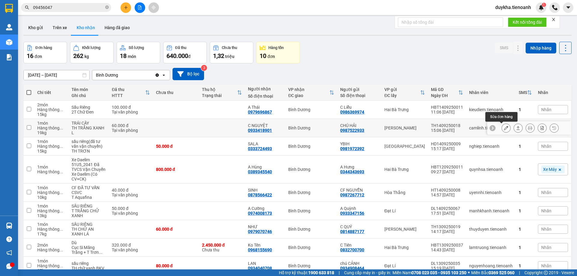
click at [504, 126] on button at bounding box center [506, 128] width 8 height 11
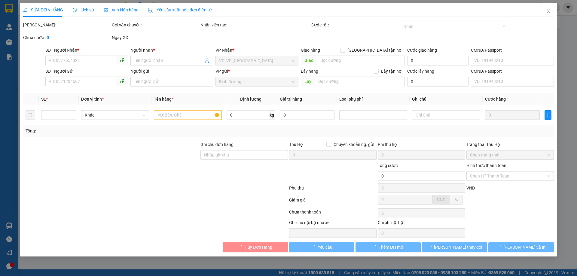
type input "0933418901"
type input "C NGUYỆT"
type input "0987522933"
type input "CHÚ HẢI"
type input "240145262"
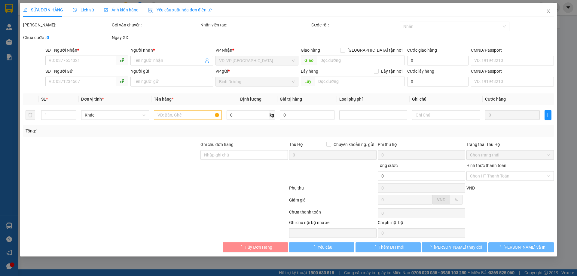
type input "60.000"
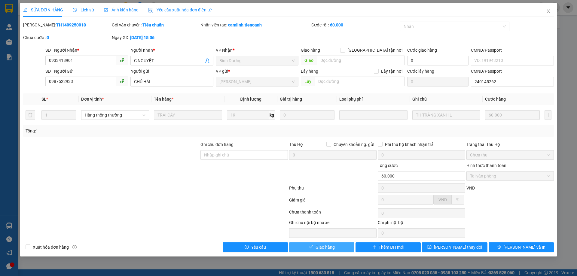
click at [346, 245] on button "Giao hàng" at bounding box center [321, 248] width 65 height 10
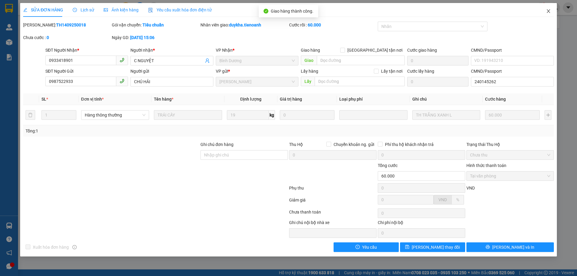
click at [549, 12] on icon "close" at bounding box center [548, 11] width 5 height 5
